Goal: Task Accomplishment & Management: Use online tool/utility

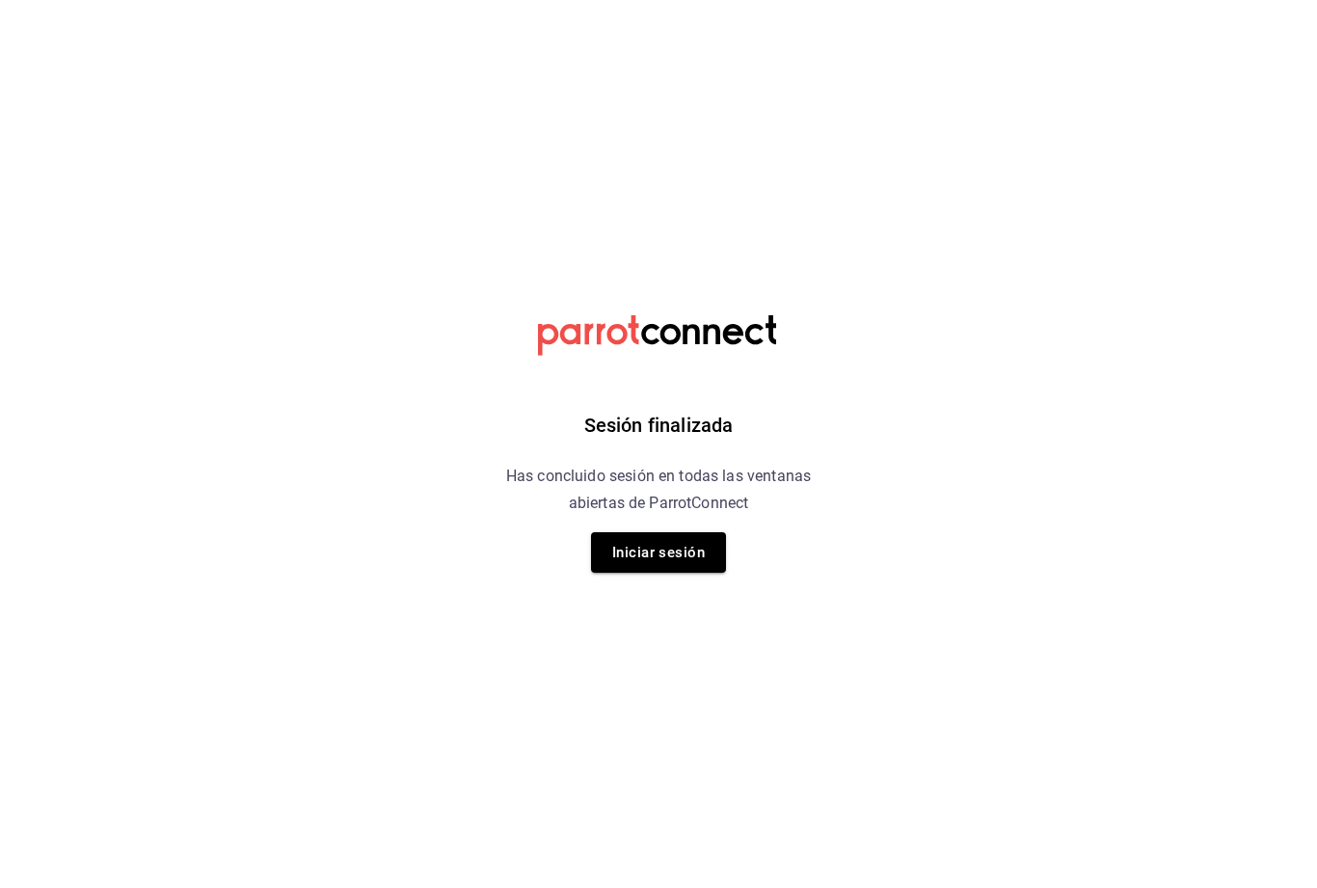
click at [667, 570] on button "Iniciar sesión" at bounding box center [658, 552] width 135 height 40
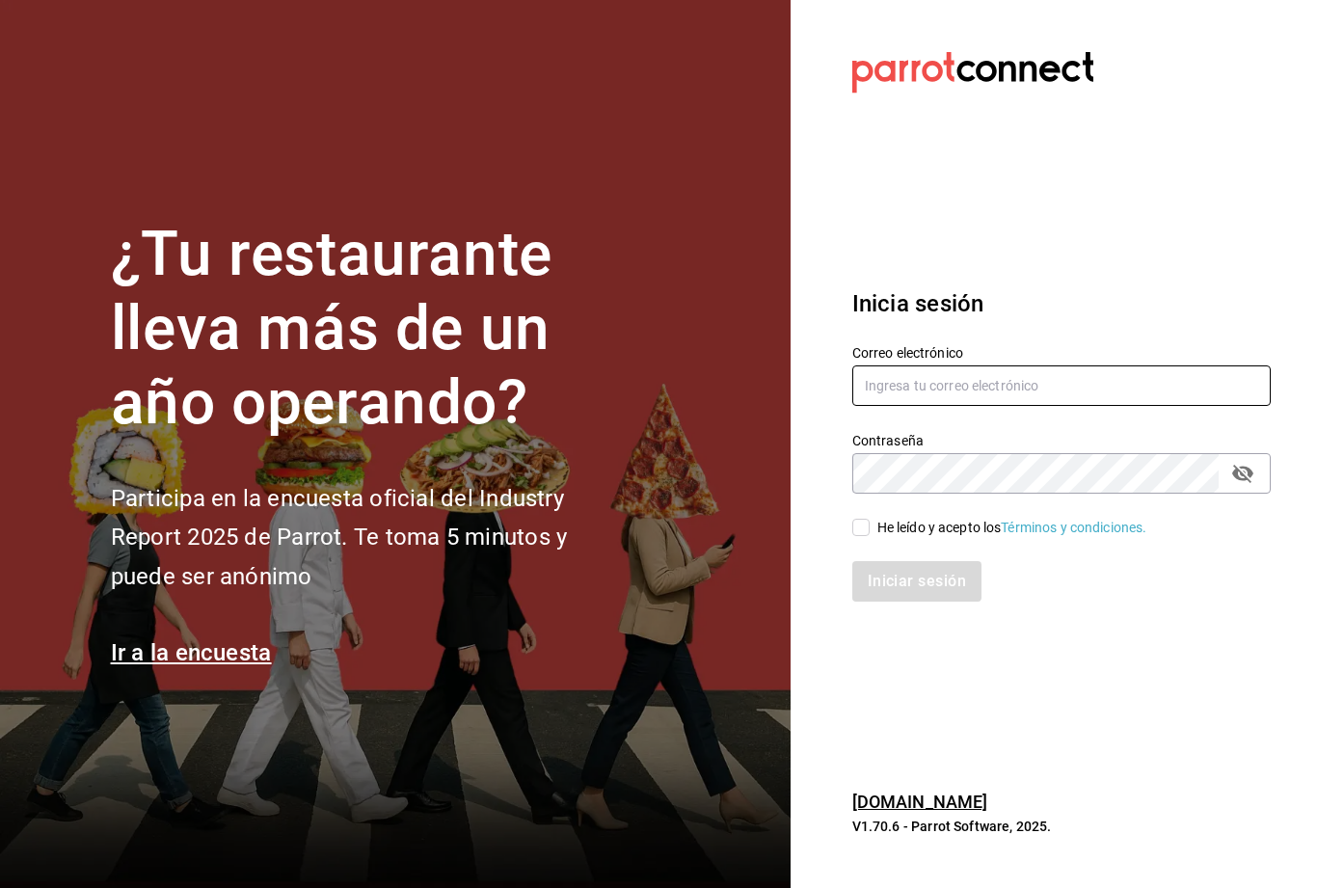
click at [1110, 406] on input "text" at bounding box center [1061, 385] width 418 height 40
type input "[EMAIL_ADDRESS][DOMAIN_NAME]"
click at [884, 538] on div "He leído y acepto los Términos y condiciones." at bounding box center [1012, 528] width 270 height 20
click at [870, 536] on input "He leído y acepto los Términos y condiciones." at bounding box center [860, 527] width 17 height 17
checkbox input "true"
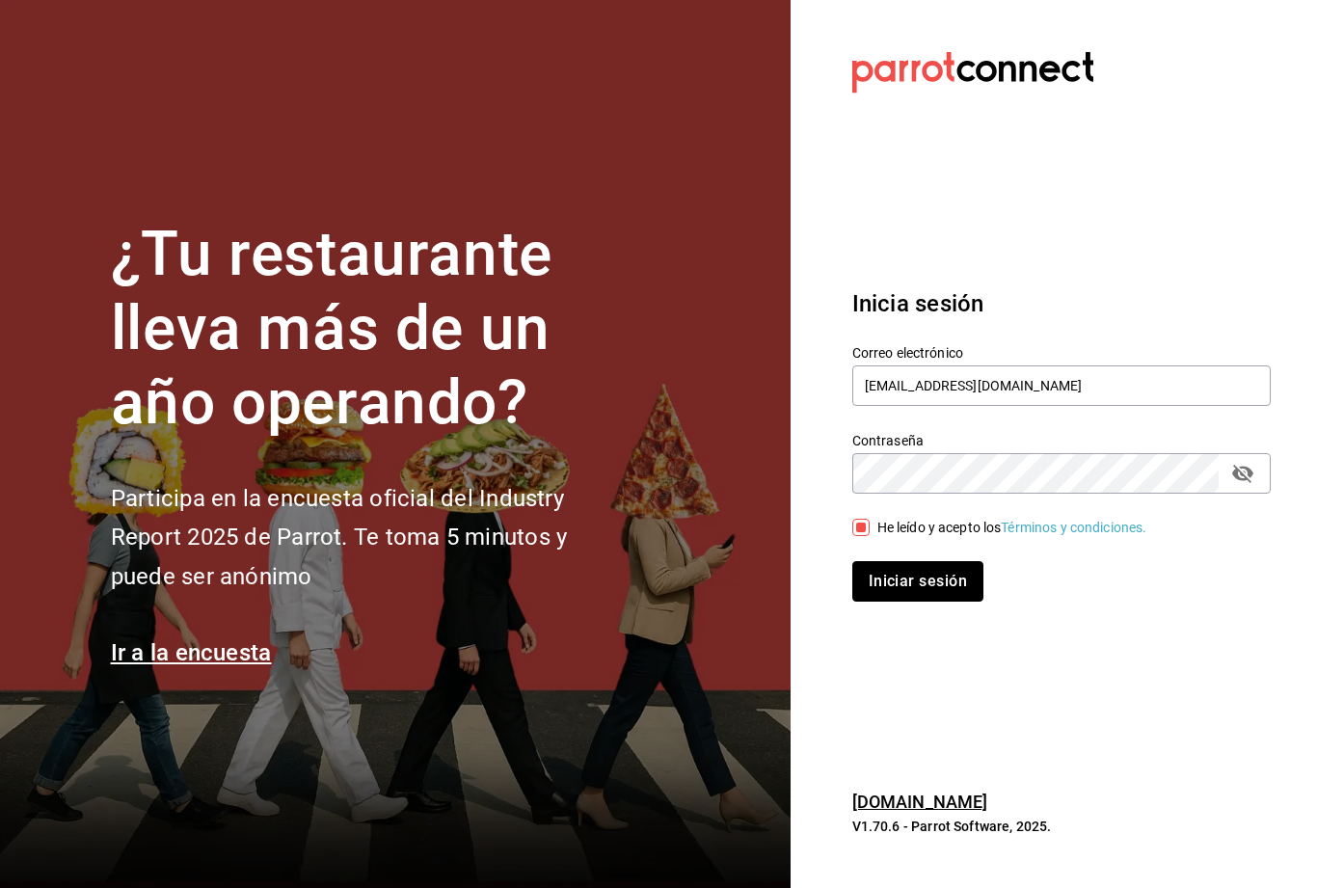
click at [907, 602] on button "Iniciar sesión" at bounding box center [917, 581] width 131 height 40
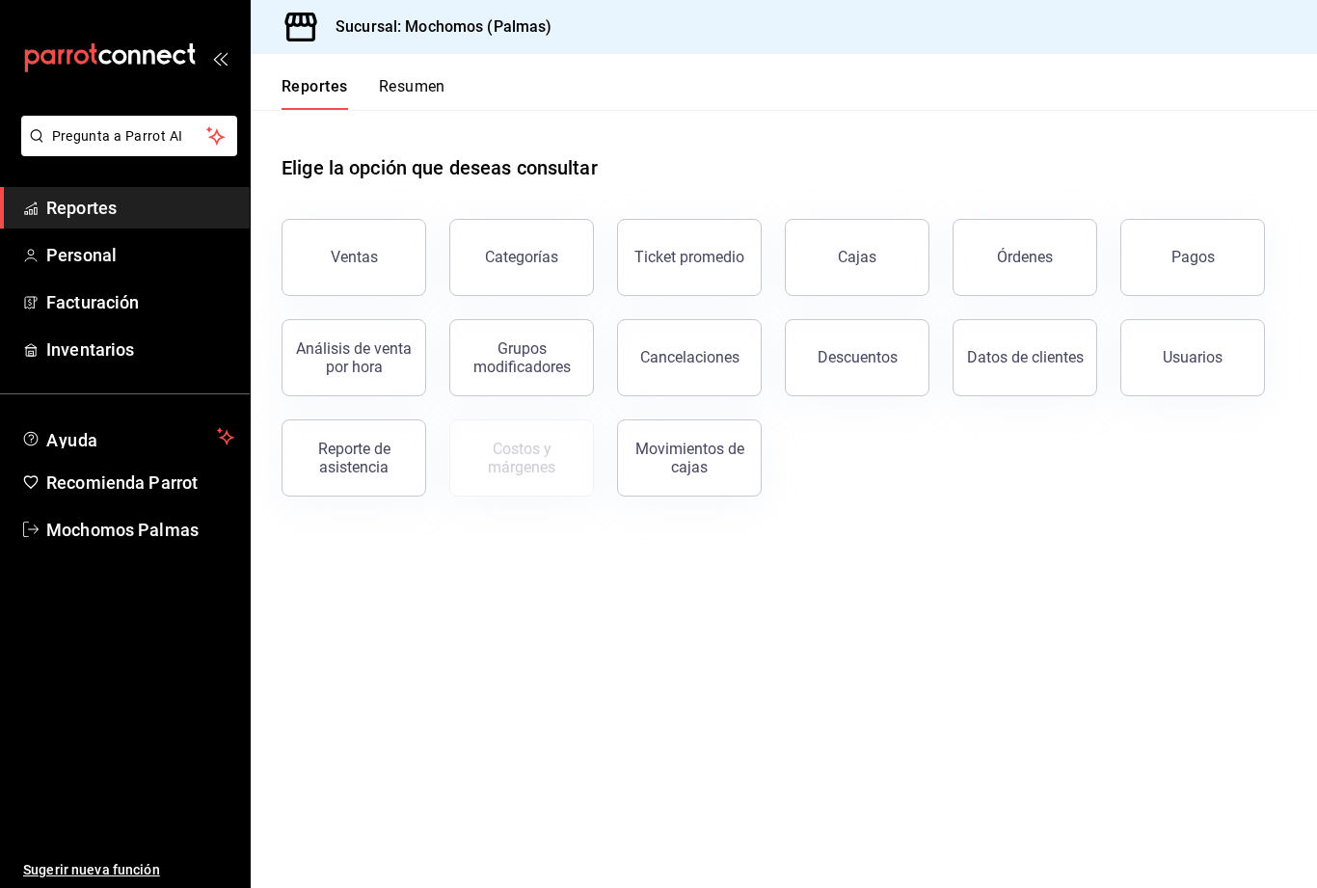
click at [1029, 263] on div "Órdenes" at bounding box center [1025, 257] width 56 height 18
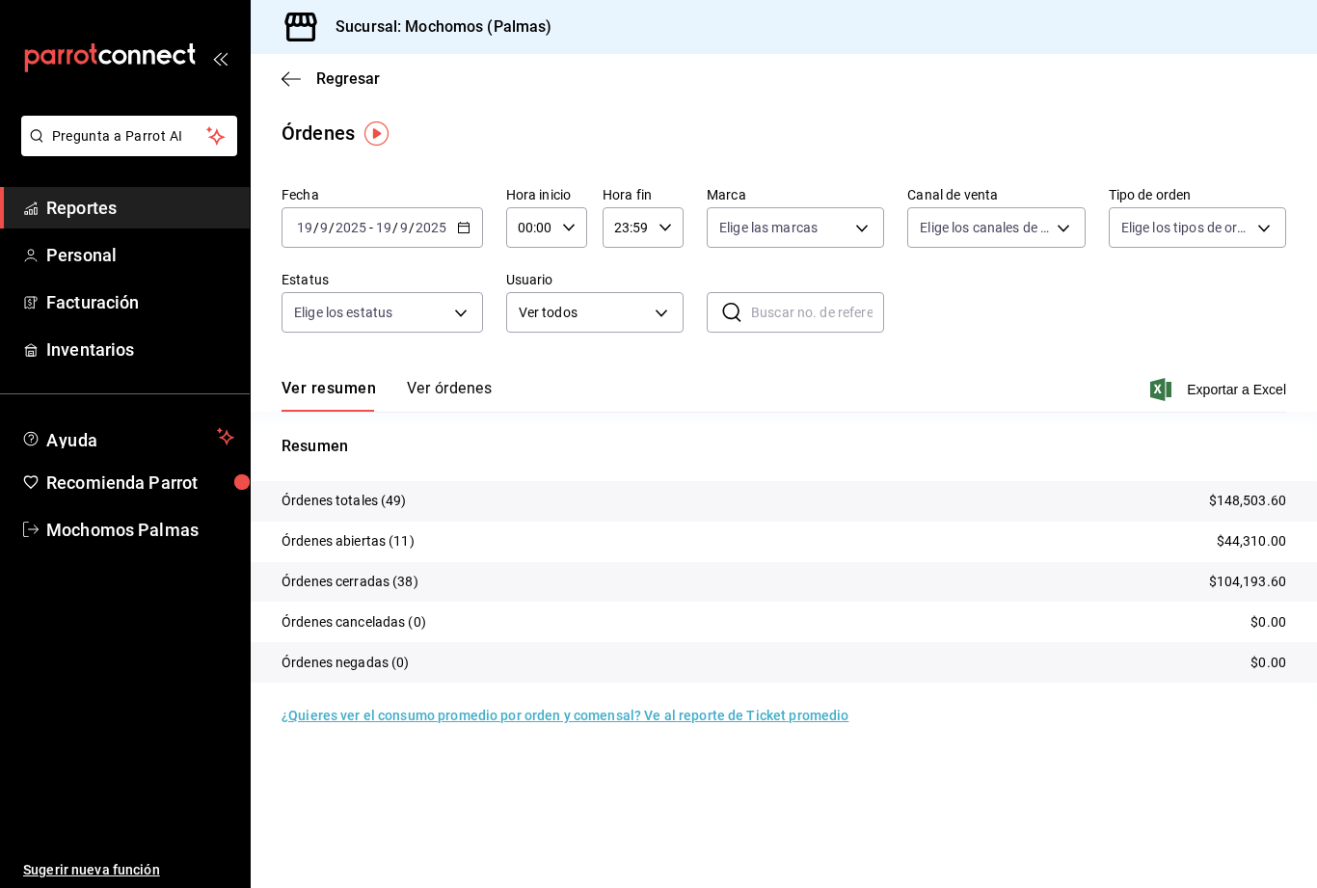
click at [452, 323] on body "Pregunta a Parrot AI Reportes Personal Facturación Inventarios Ayuda Recomienda…" at bounding box center [658, 444] width 1317 height 888
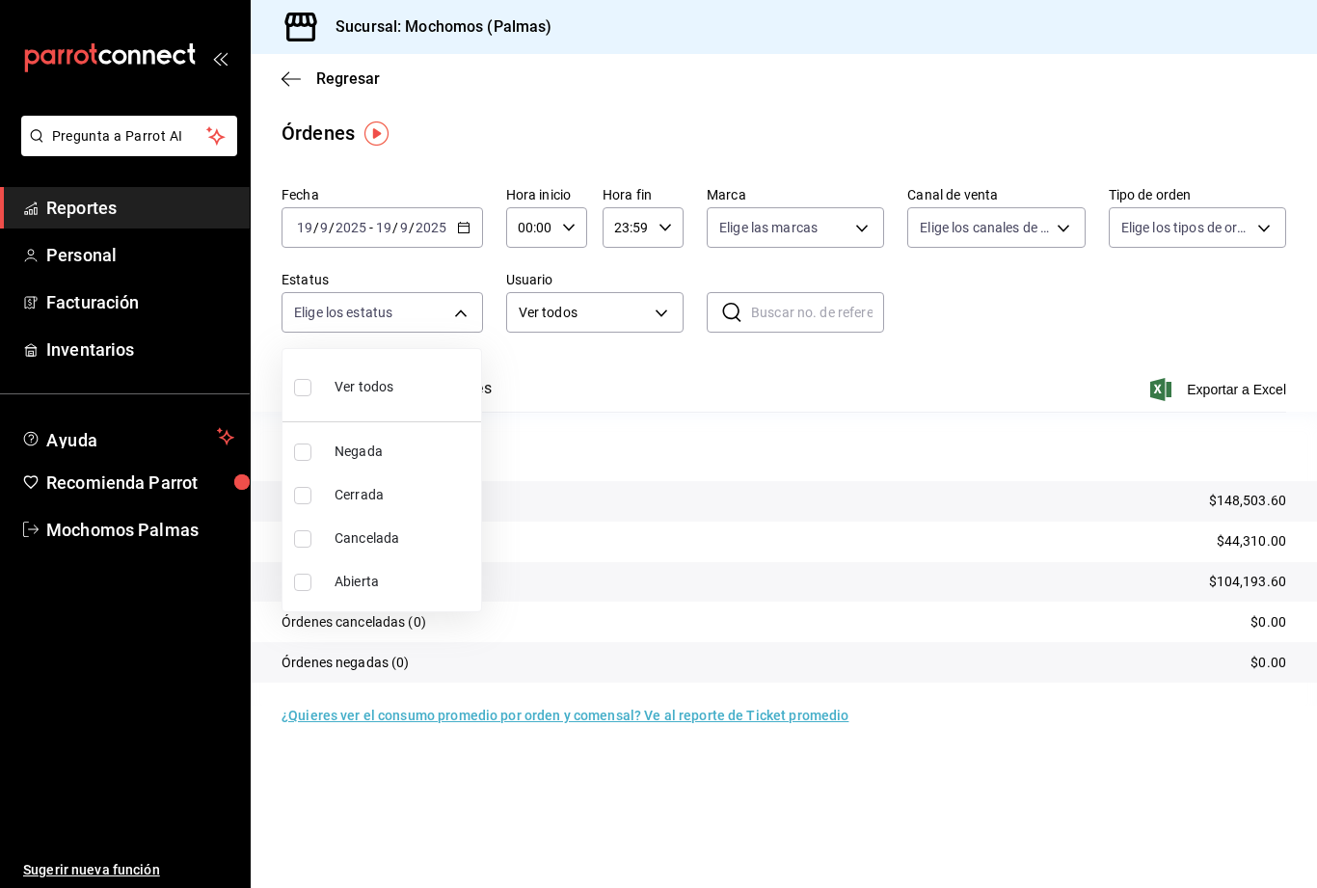
click at [859, 219] on div at bounding box center [658, 444] width 1317 height 888
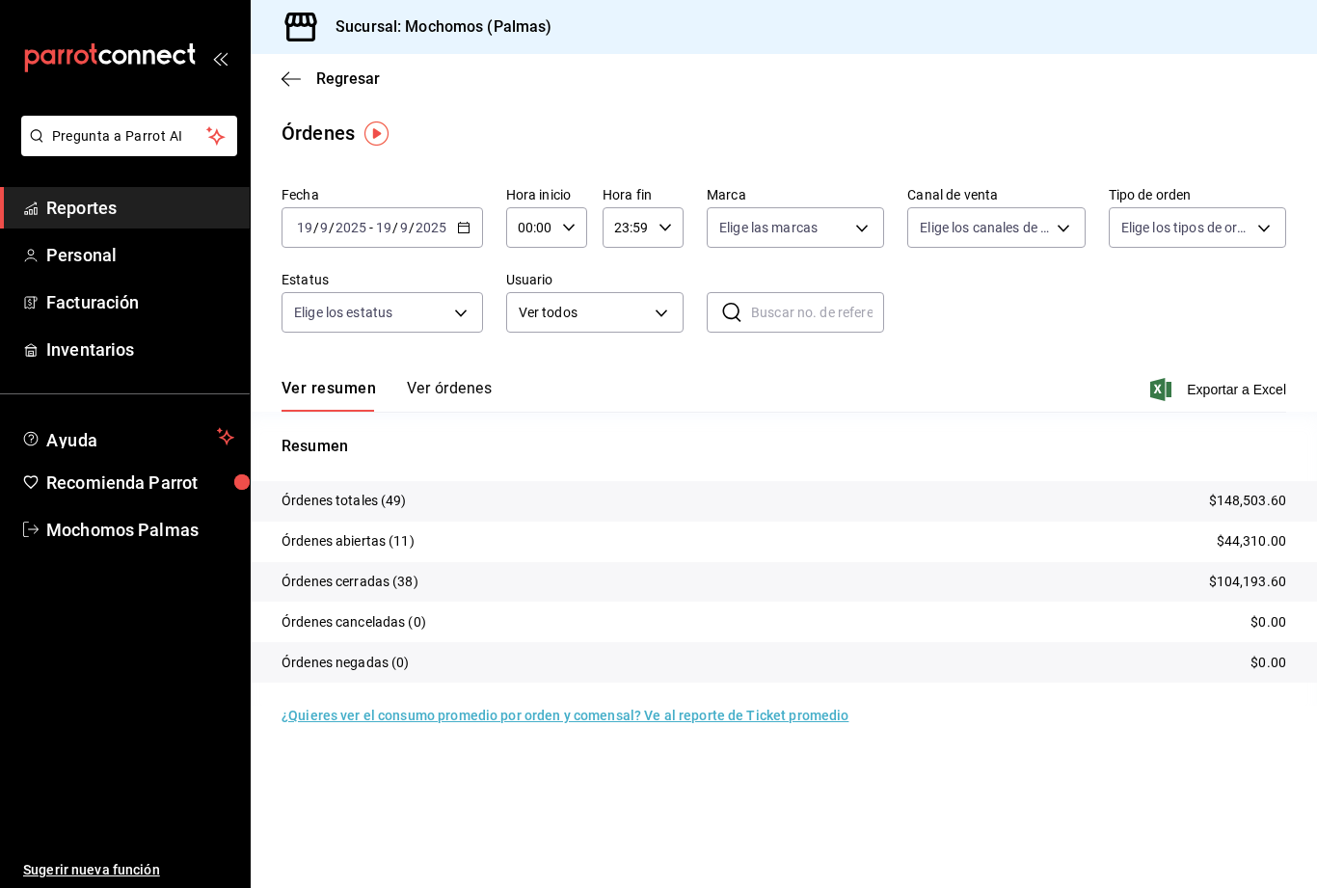
click at [867, 224] on body "Pregunta a Parrot AI Reportes Personal Facturación Inventarios Ayuda Recomienda…" at bounding box center [658, 444] width 1317 height 888
click at [728, 365] on input "checkbox" at bounding box center [726, 367] width 17 height 17
checkbox input "true"
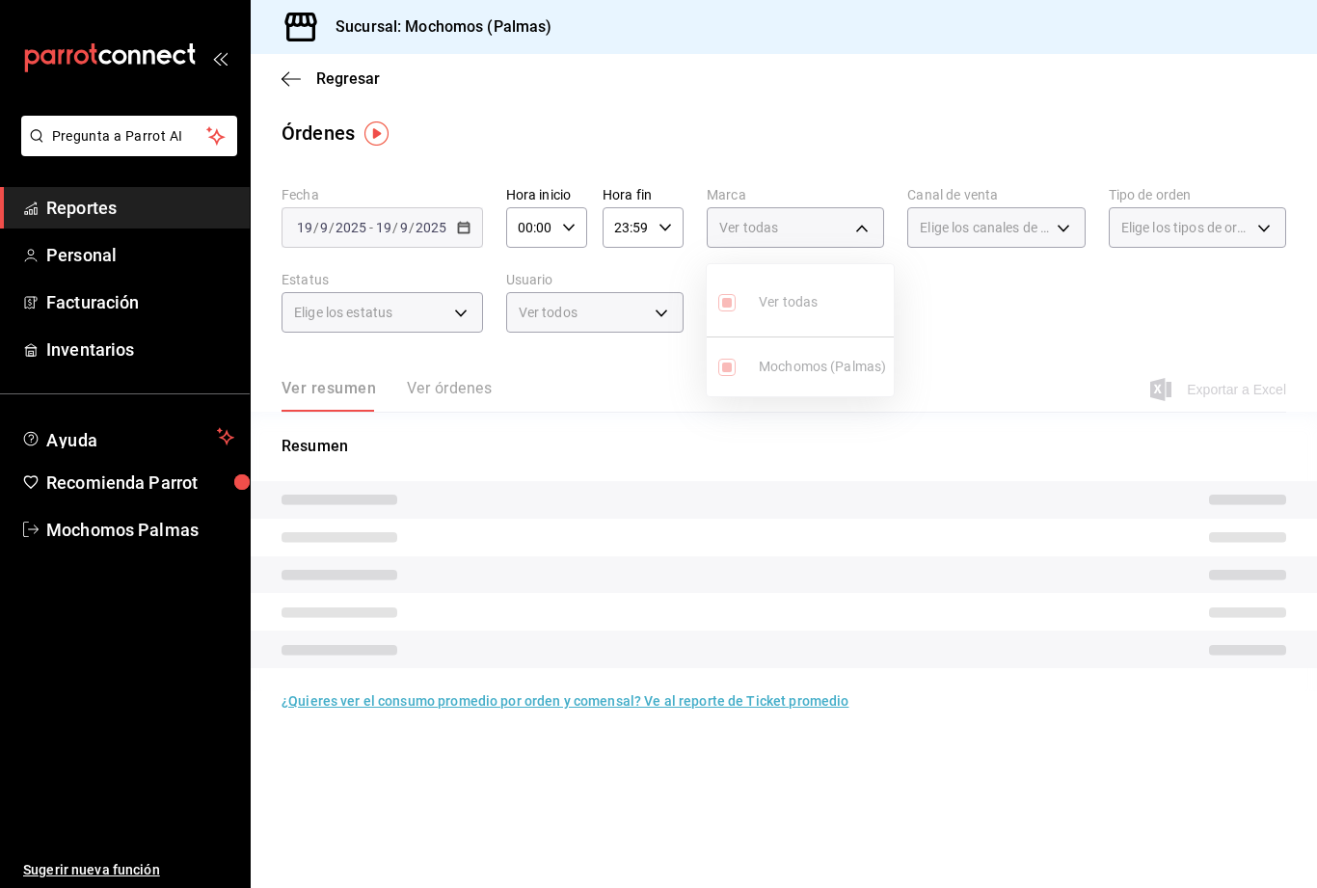
type input "70f98016-ab90-4f26-81e6-ab4884d8d8a0"
checkbox input "true"
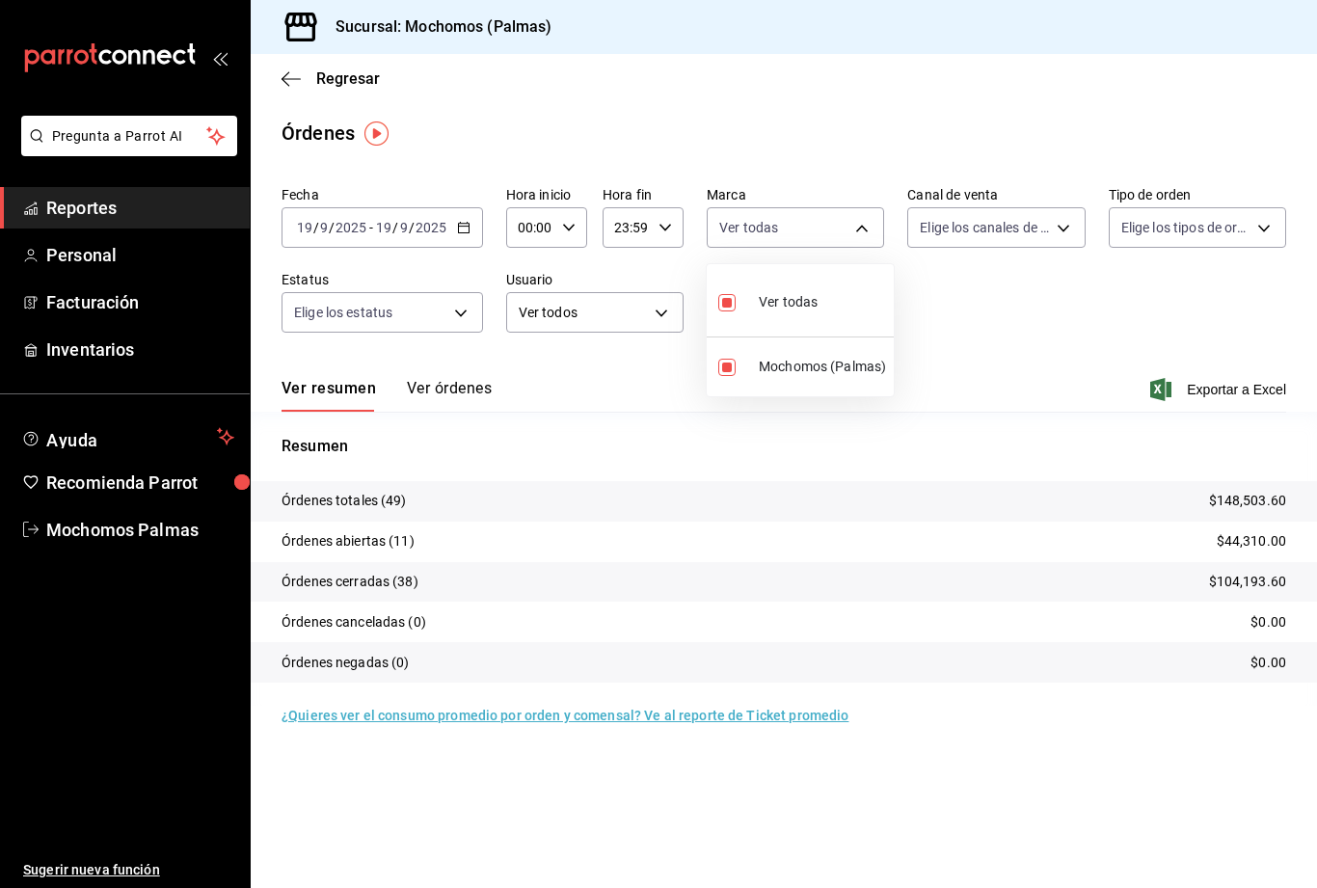
click at [1068, 231] on div at bounding box center [658, 444] width 1317 height 888
click at [1062, 237] on body "Pregunta a Parrot AI Reportes Personal Facturación Inventarios Ayuda Recomienda…" at bounding box center [658, 444] width 1317 height 888
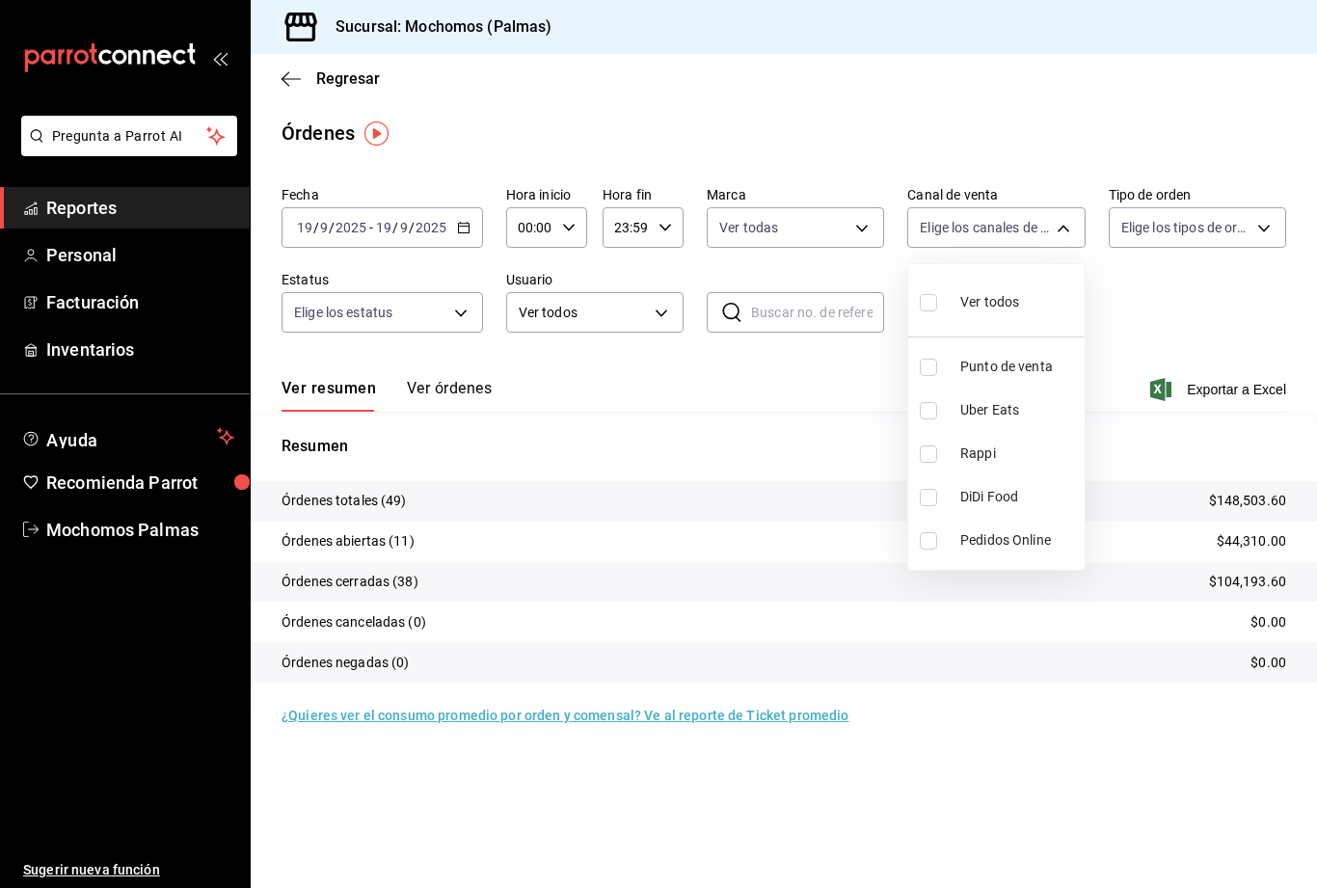
click at [1064, 237] on div at bounding box center [658, 444] width 1317 height 888
click at [1274, 222] on body "Pregunta a Parrot AI Reportes Personal Facturación Inventarios Ayuda Recomienda…" at bounding box center [658, 444] width 1317 height 888
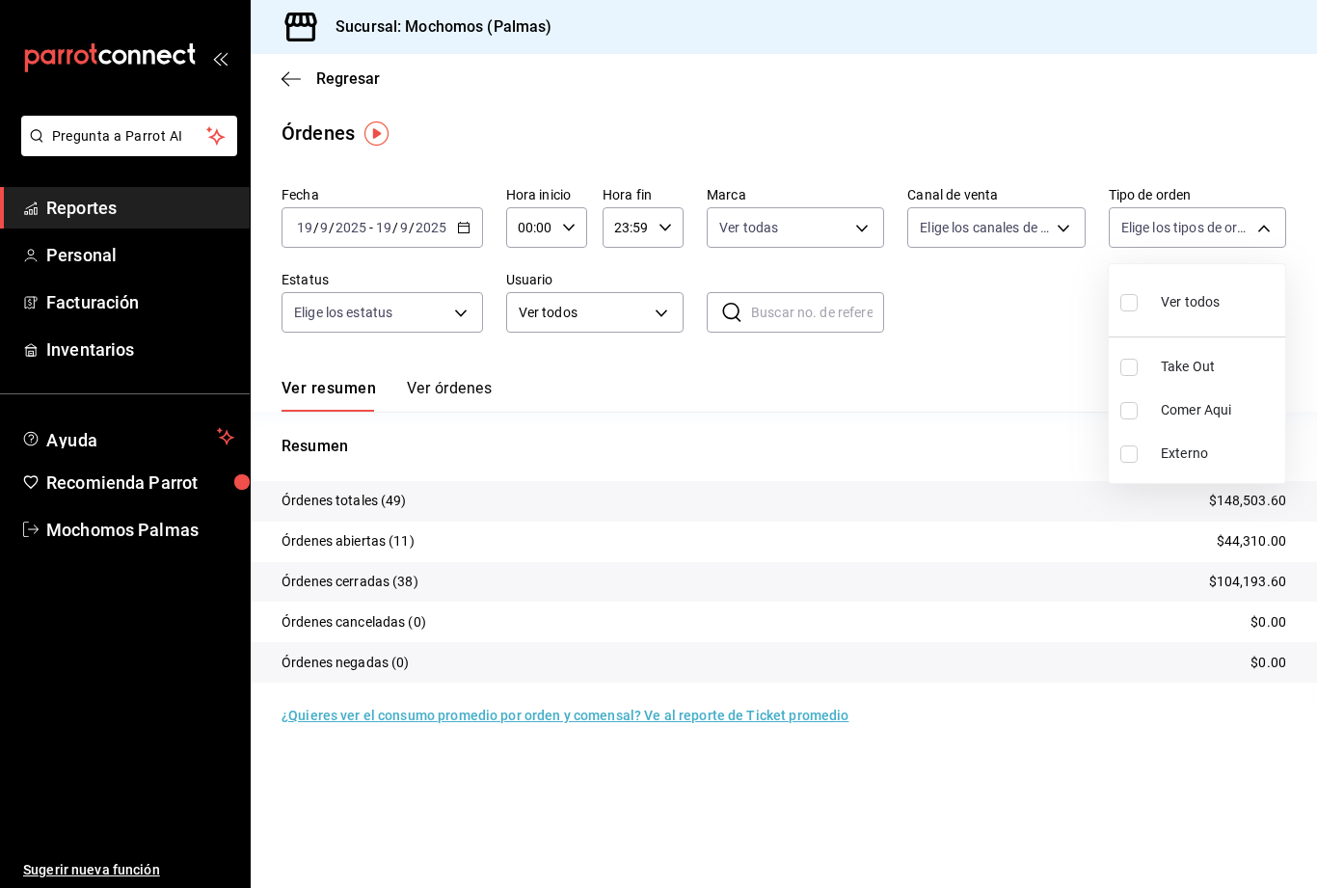
click at [1117, 422] on li "Comer Aqui" at bounding box center [1197, 409] width 176 height 43
type input "23052771-8e1b-43e3-b7da-1a661d939937"
checkbox input "true"
click at [1270, 236] on div at bounding box center [658, 444] width 1317 height 888
click at [1252, 392] on span "Exportar a Excel" at bounding box center [1220, 389] width 132 height 23
